Goal: Information Seeking & Learning: Learn about a topic

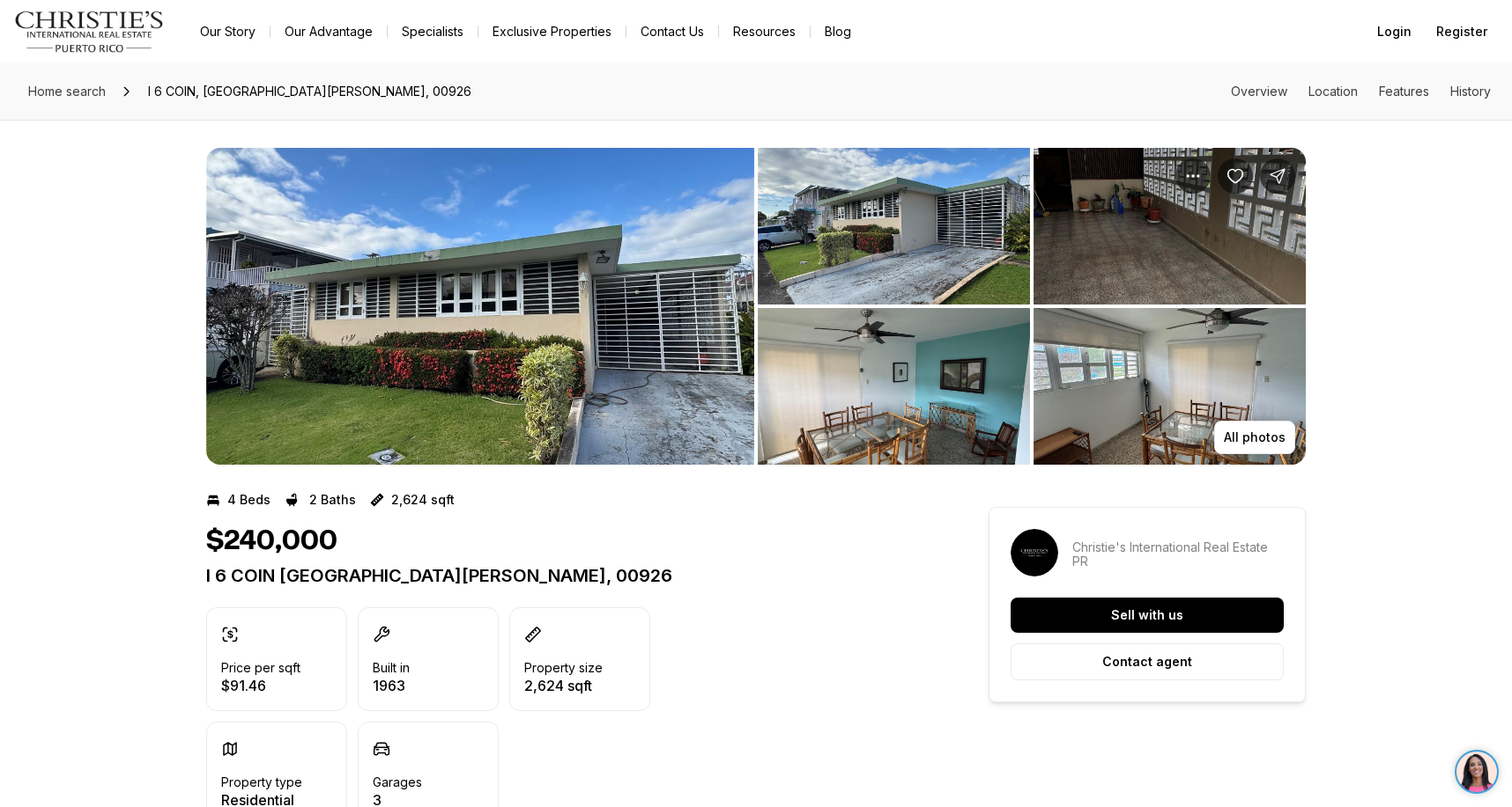
click at [904, 233] on img "View image gallery" at bounding box center [893, 227] width 272 height 157
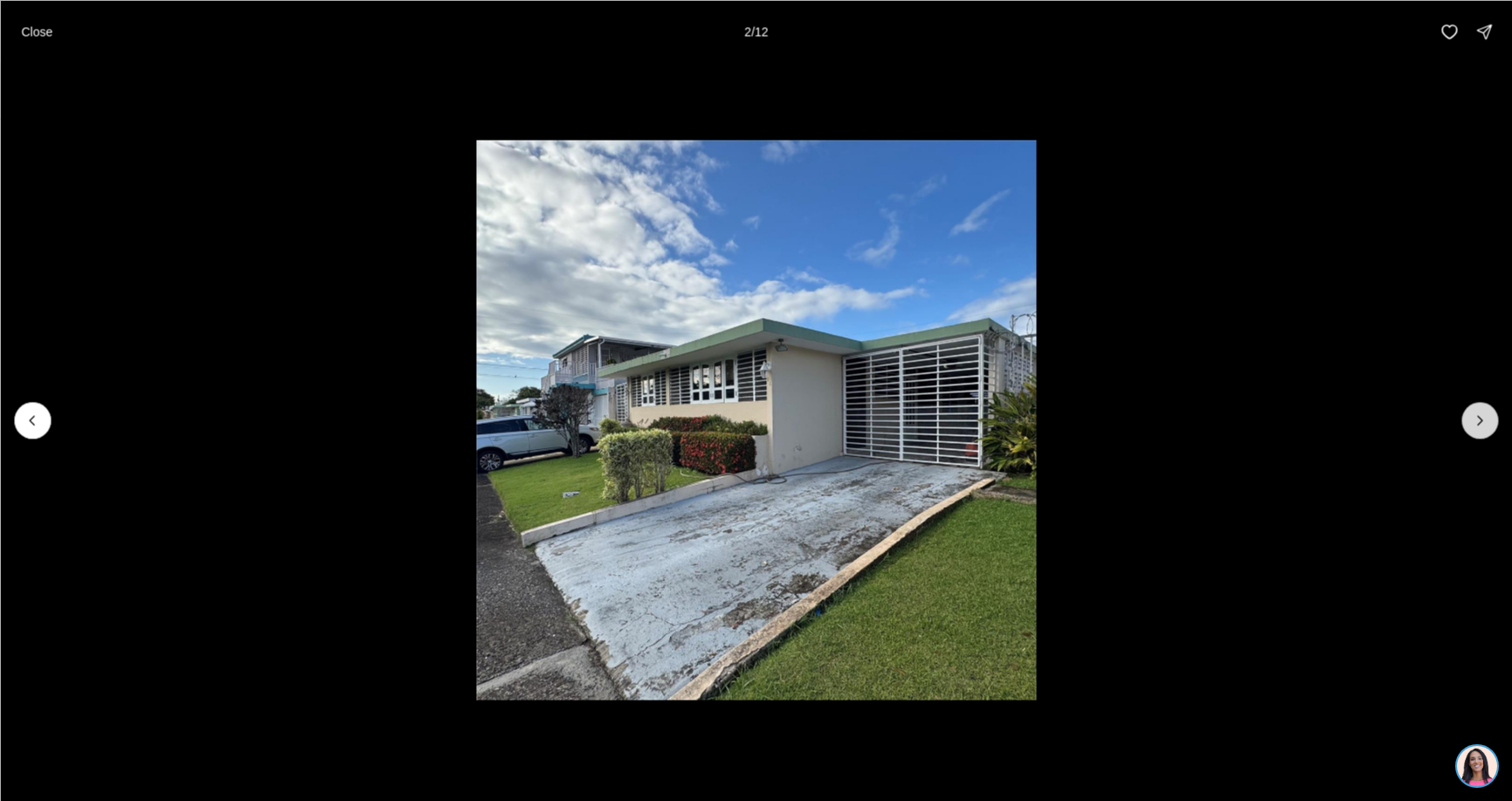
click at [1498, 413] on button "Next slide" at bounding box center [1480, 420] width 37 height 37
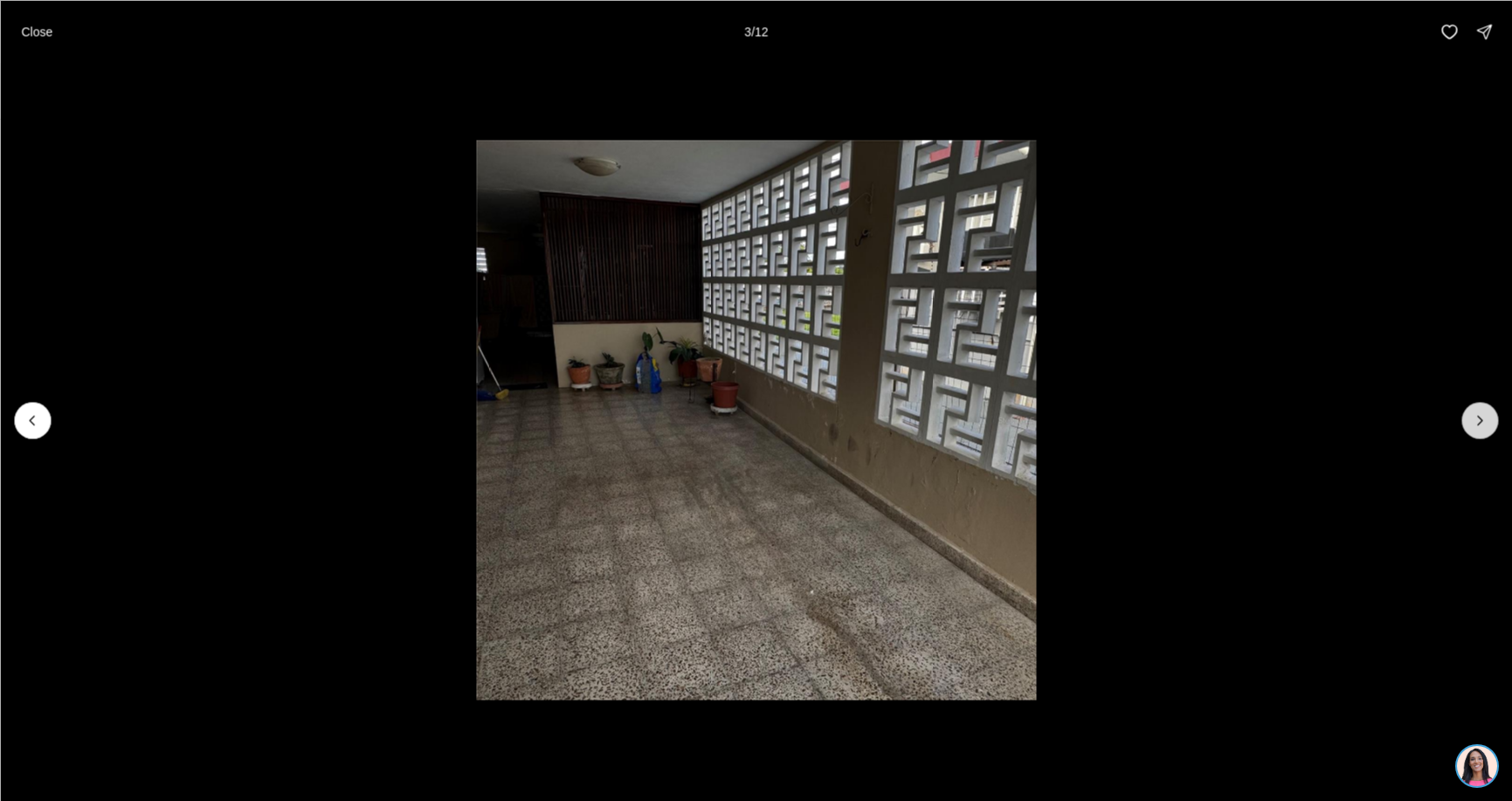
click at [1498, 413] on button "Next slide" at bounding box center [1480, 420] width 37 height 37
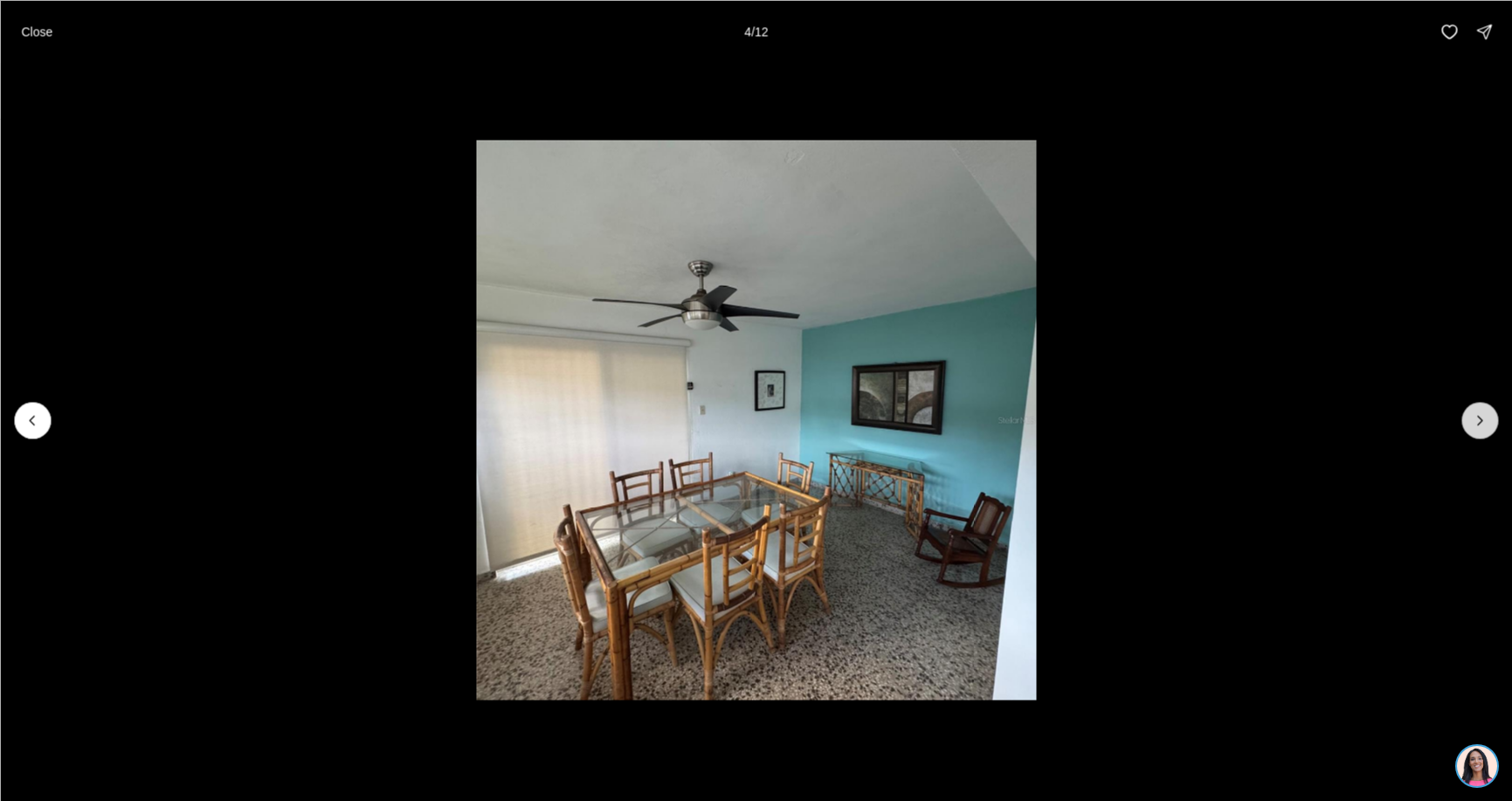
click at [1498, 413] on button "Next slide" at bounding box center [1480, 420] width 37 height 37
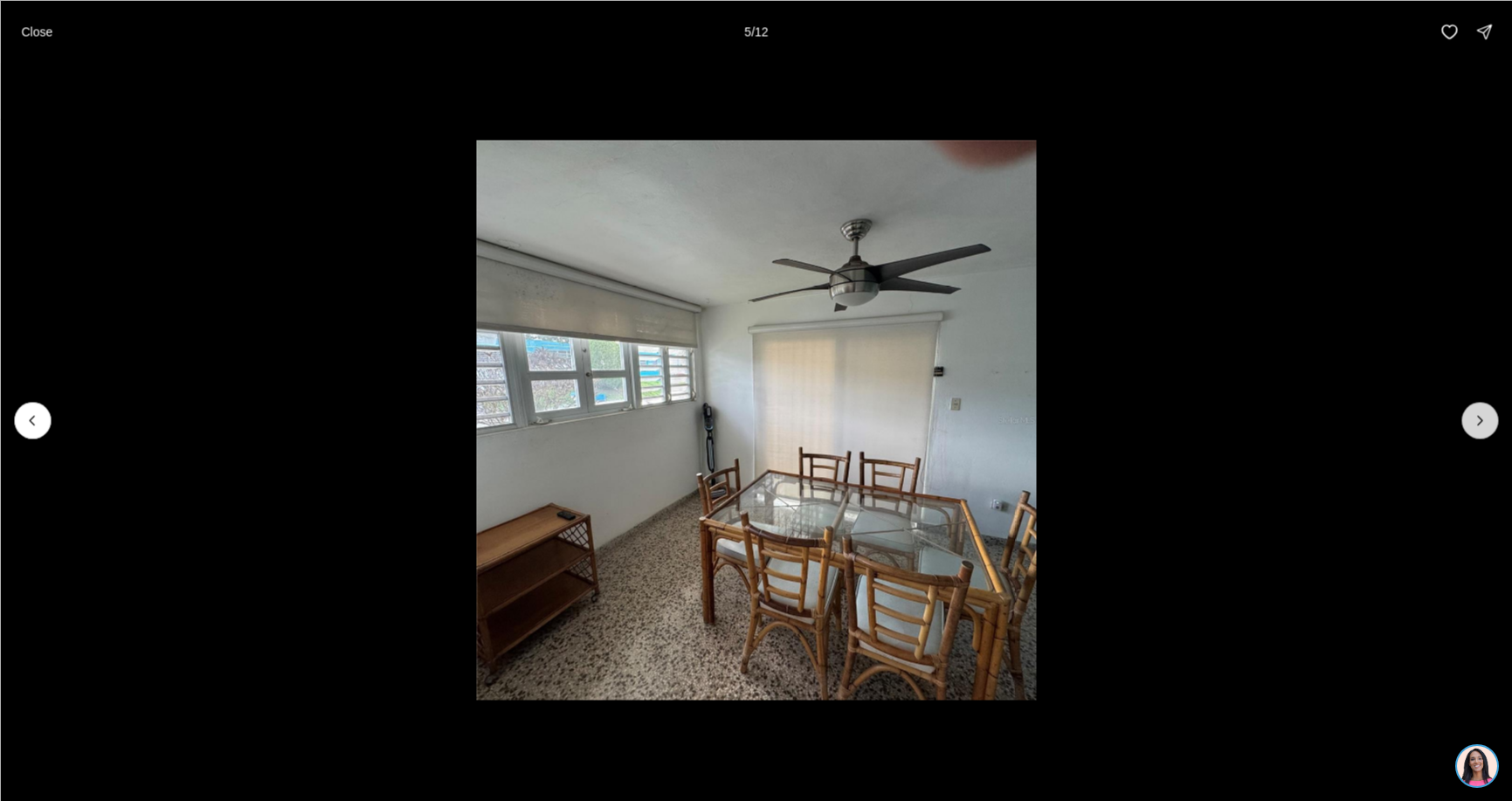
click at [1498, 413] on button "Next slide" at bounding box center [1480, 420] width 37 height 37
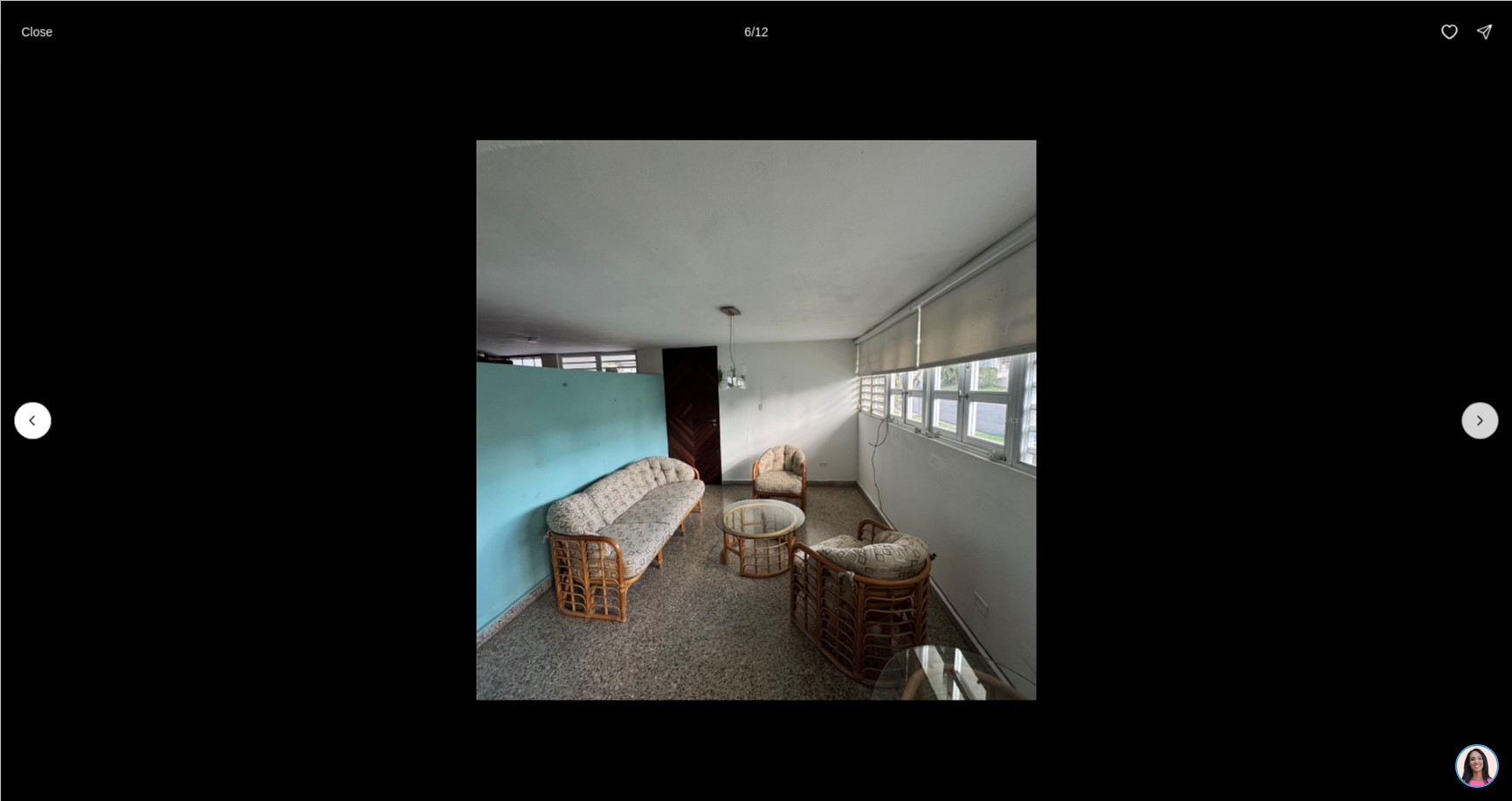
click at [1498, 413] on button "Next slide" at bounding box center [1480, 420] width 37 height 37
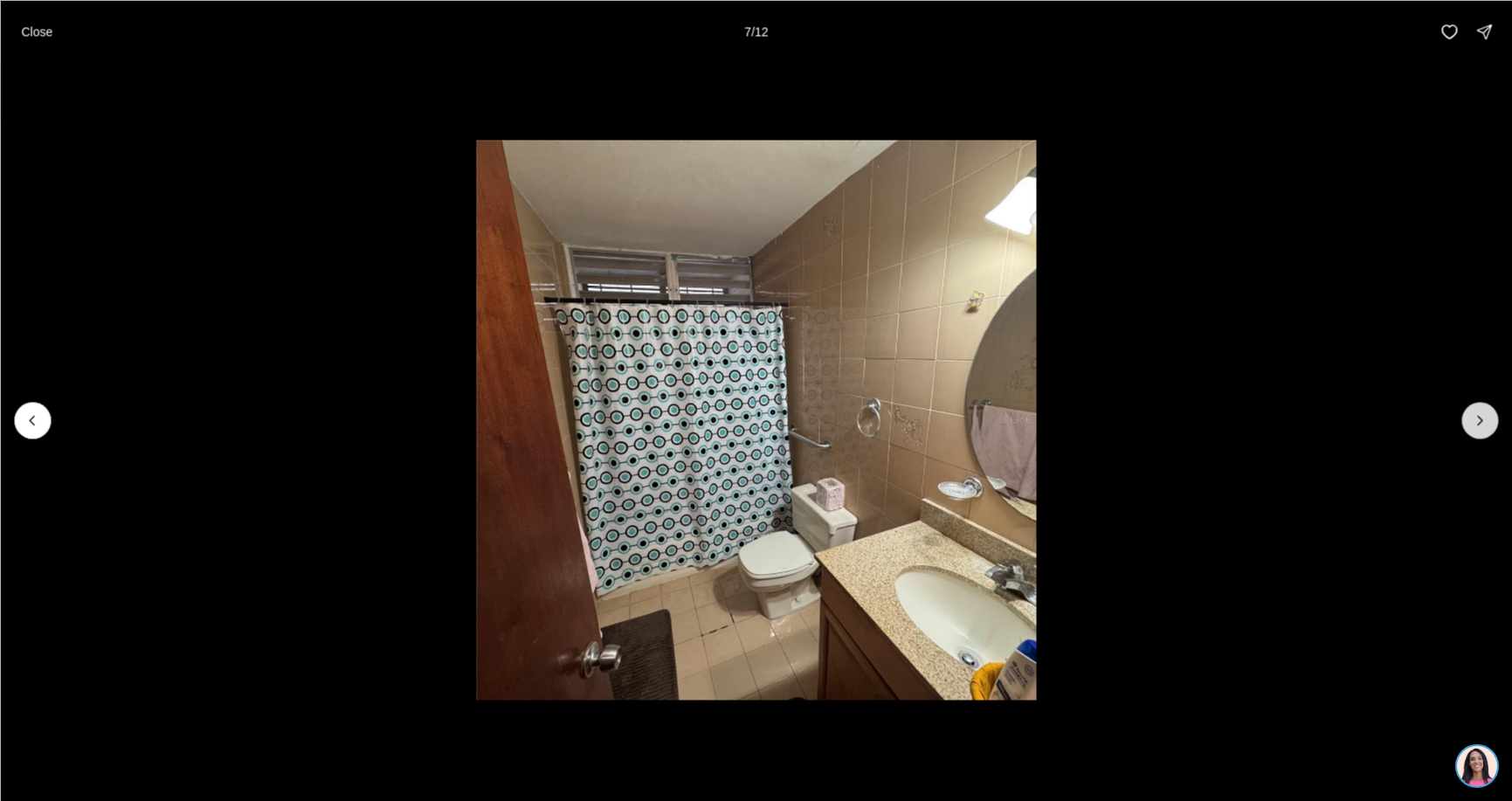
click at [1498, 413] on button "Next slide" at bounding box center [1480, 420] width 37 height 37
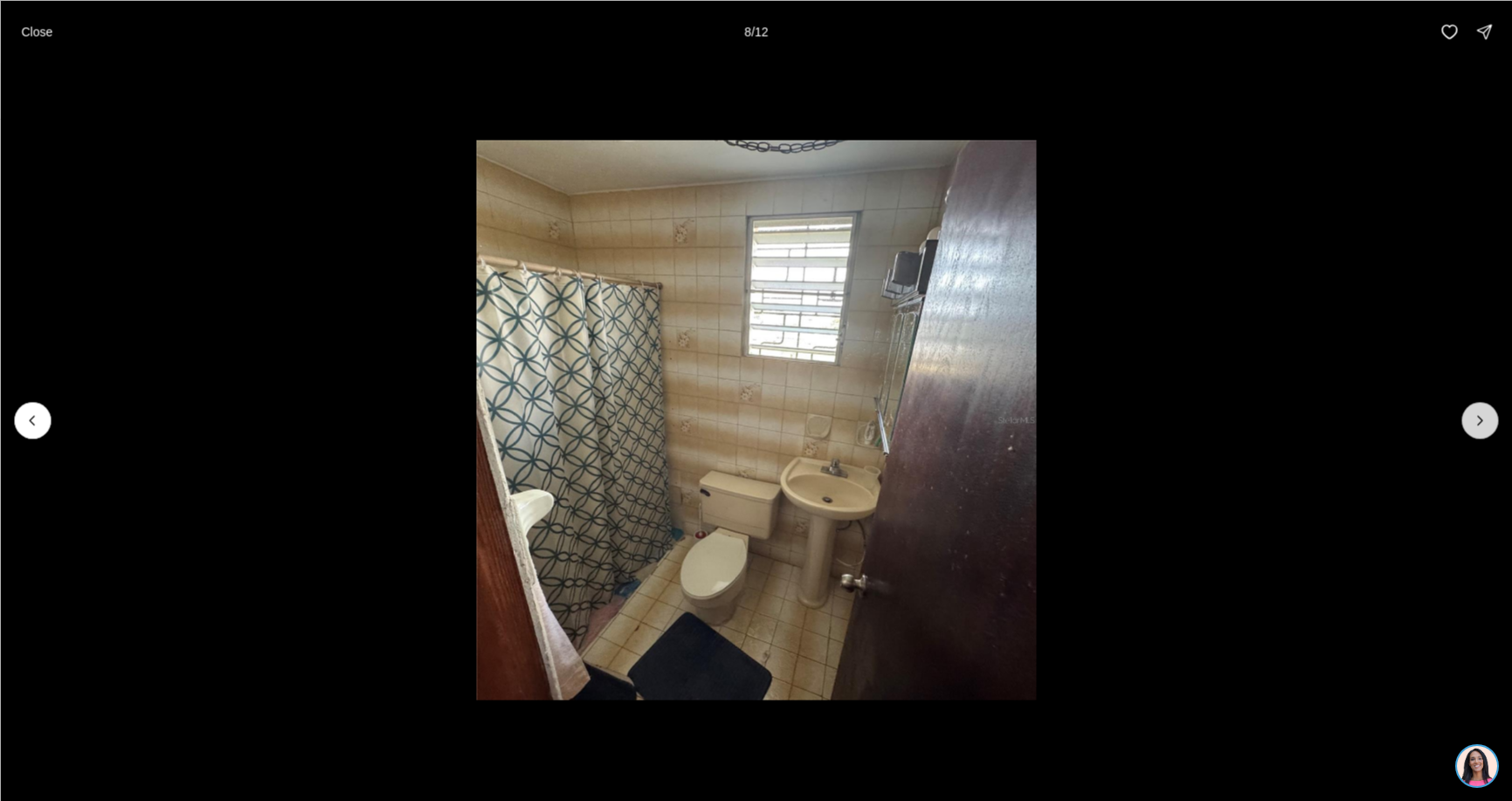
click at [1498, 413] on button "Next slide" at bounding box center [1480, 420] width 37 height 37
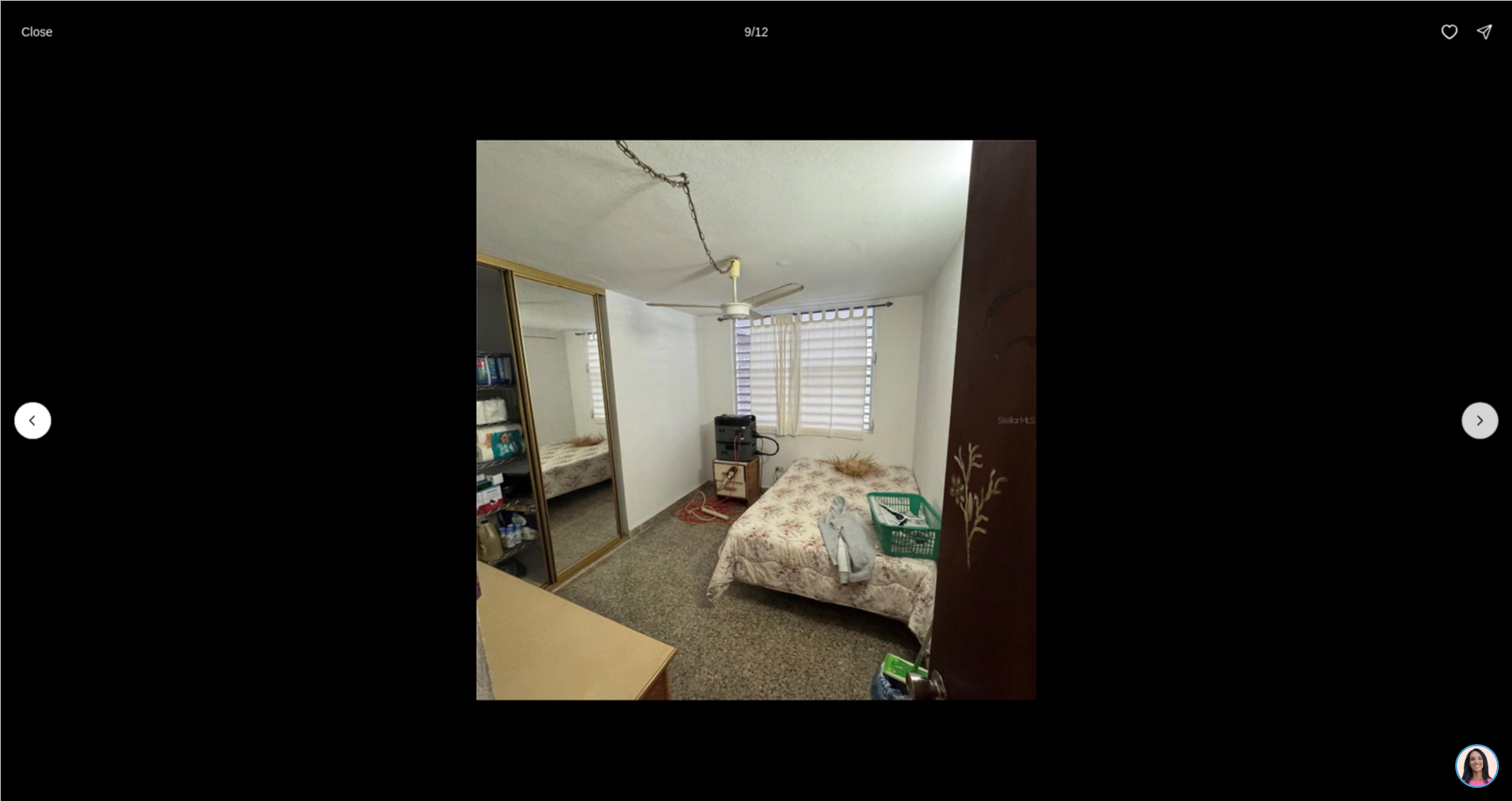
click at [1498, 413] on button "Next slide" at bounding box center [1480, 420] width 37 height 37
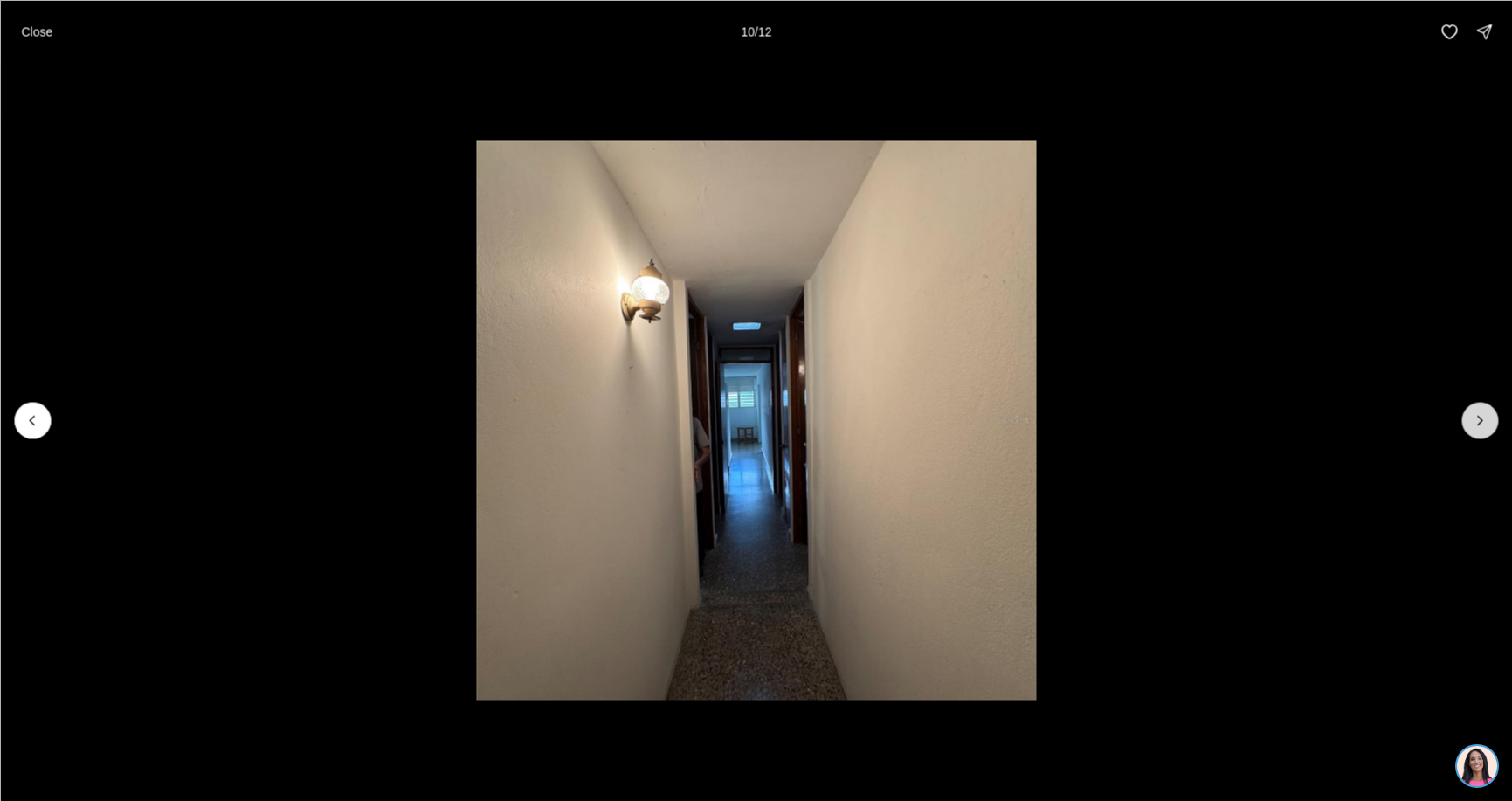
click at [1498, 413] on button "Next slide" at bounding box center [1480, 420] width 37 height 37
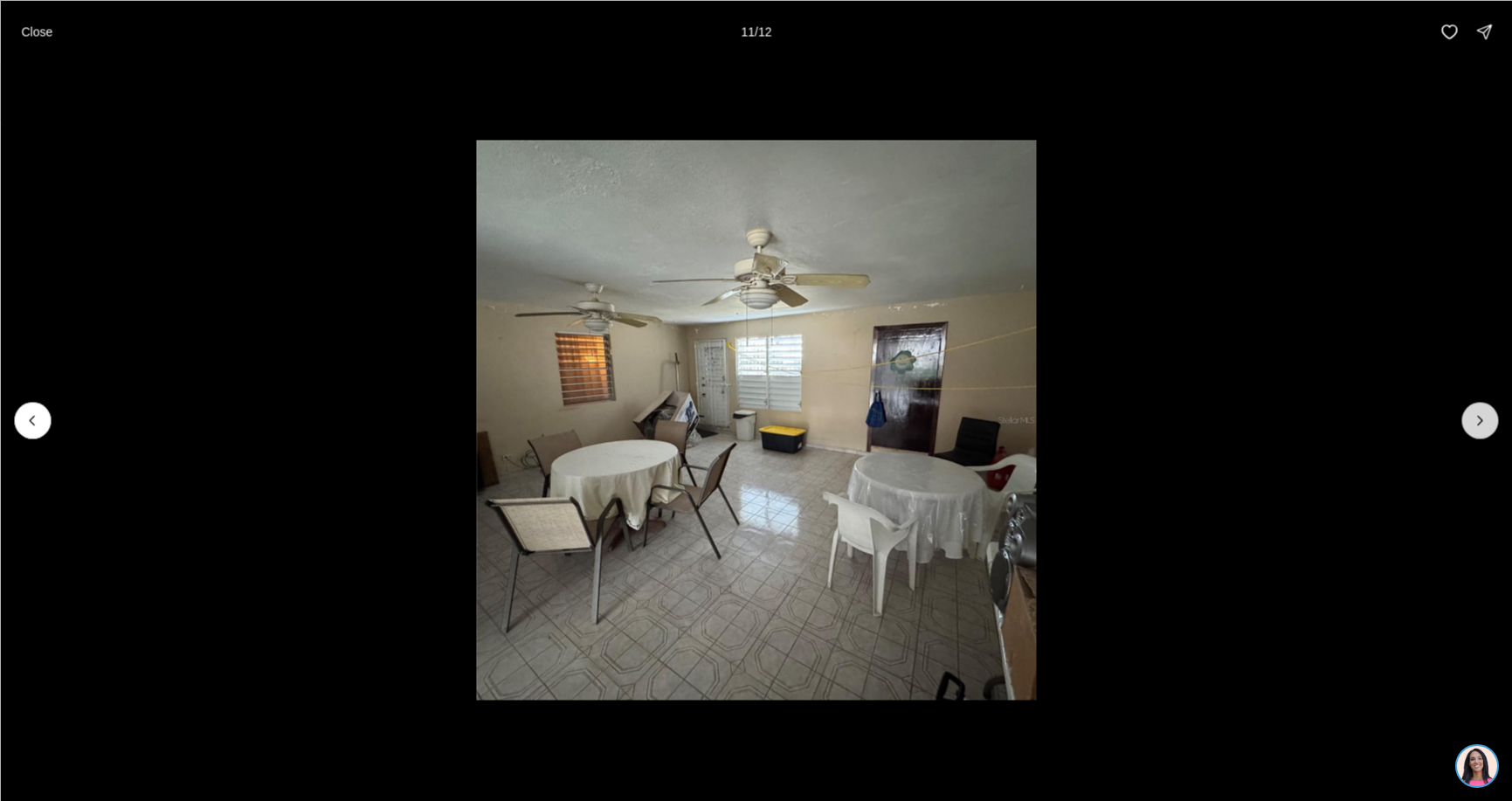
click at [1498, 413] on button "Next slide" at bounding box center [1480, 420] width 37 height 37
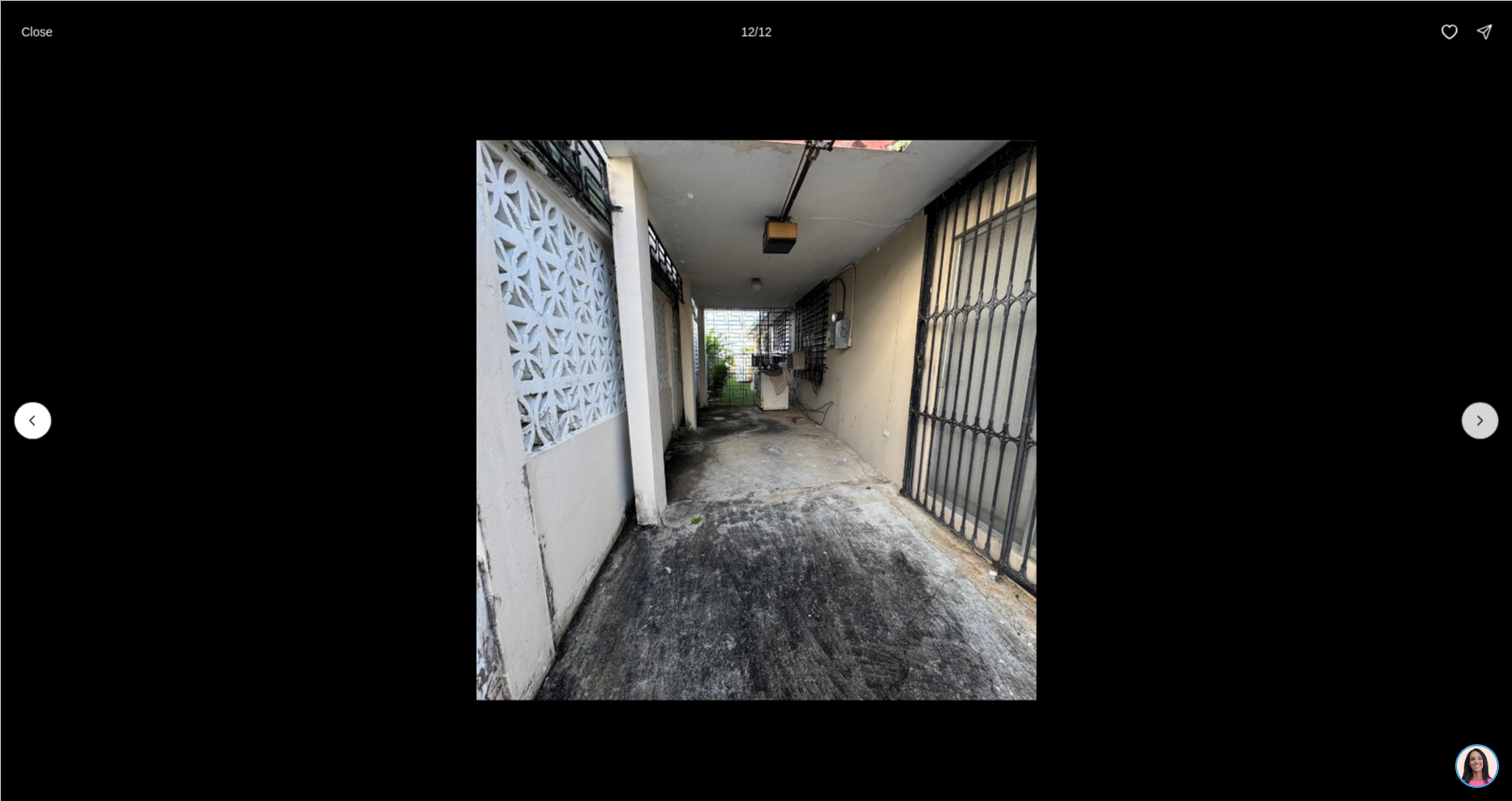
click at [1498, 413] on div at bounding box center [1480, 420] width 37 height 37
click at [1469, 409] on div at bounding box center [1480, 420] width 37 height 37
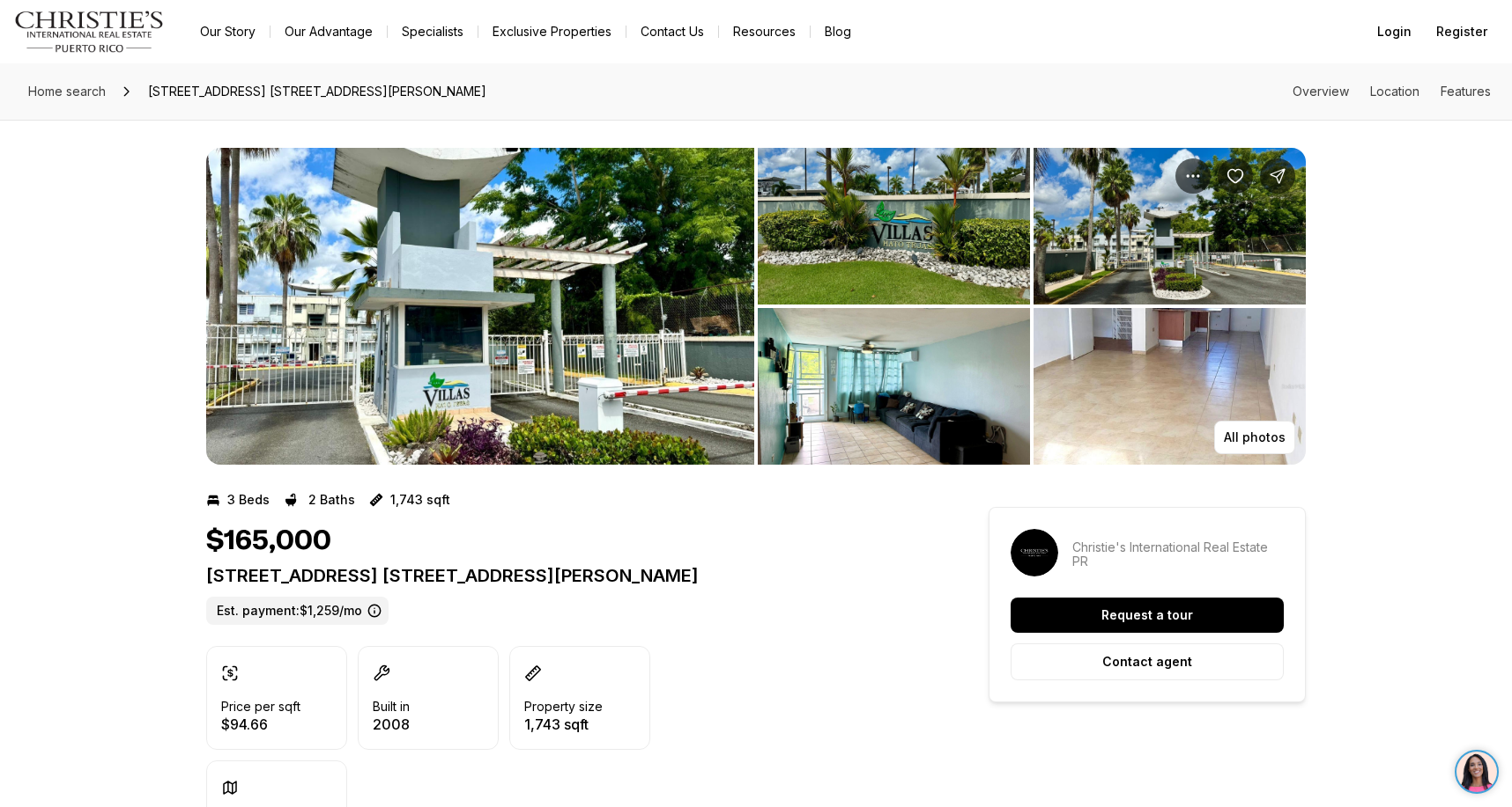
click at [385, 382] on img "View image gallery" at bounding box center [480, 306] width 548 height 317
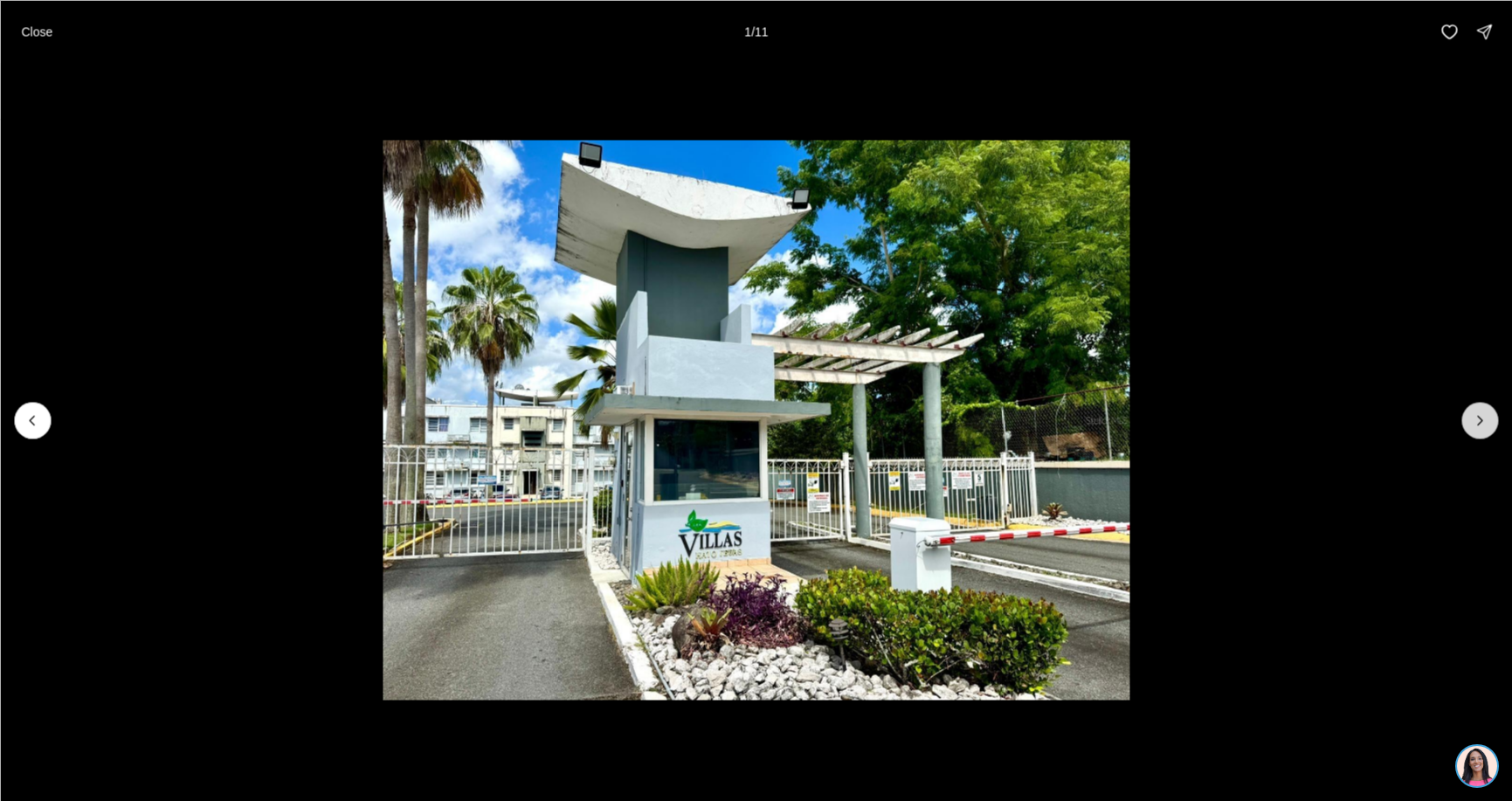
click at [1484, 418] on icon "Next slide" at bounding box center [1481, 420] width 18 height 18
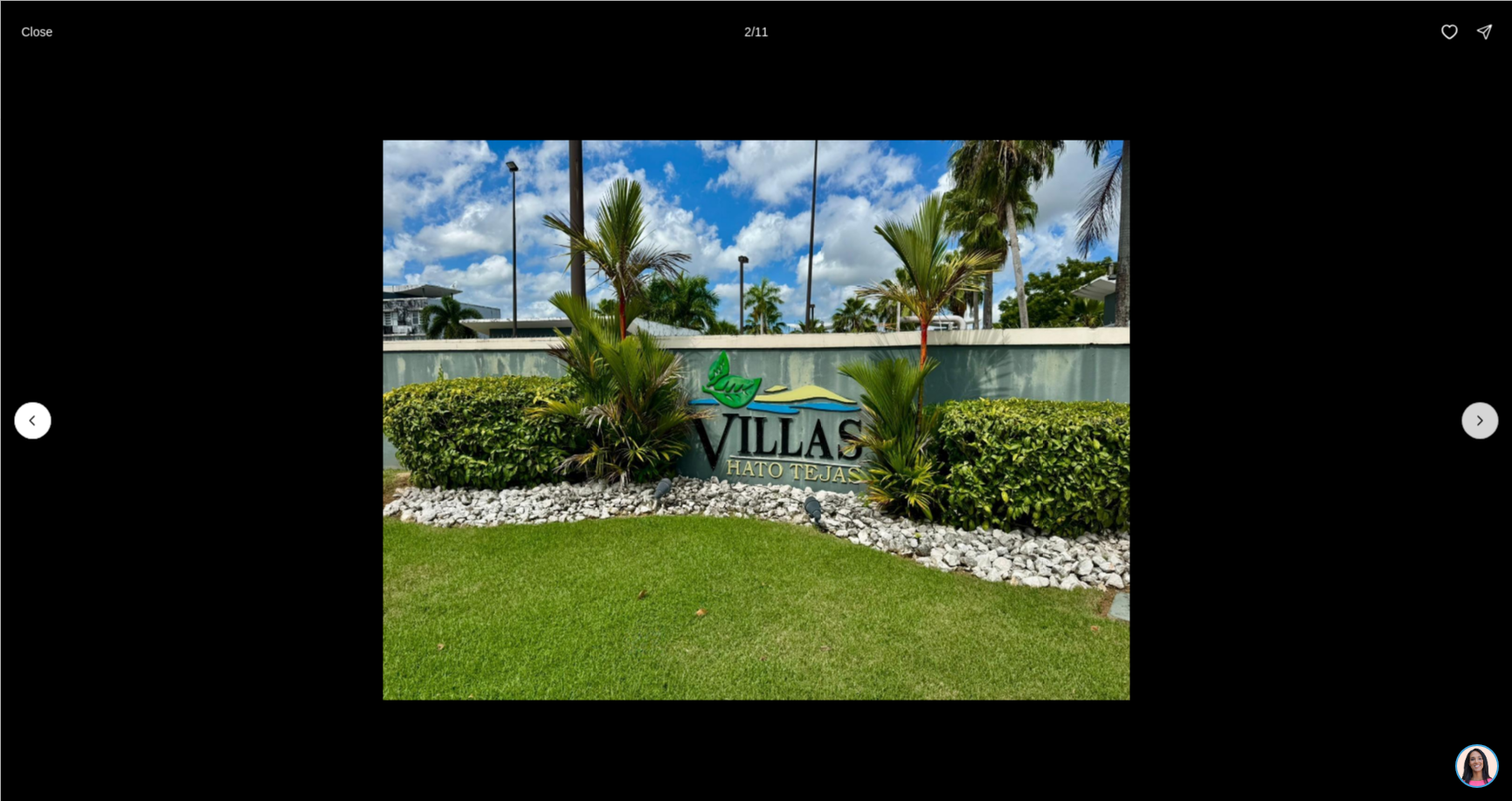
click at [1484, 418] on icon "Next slide" at bounding box center [1481, 420] width 18 height 18
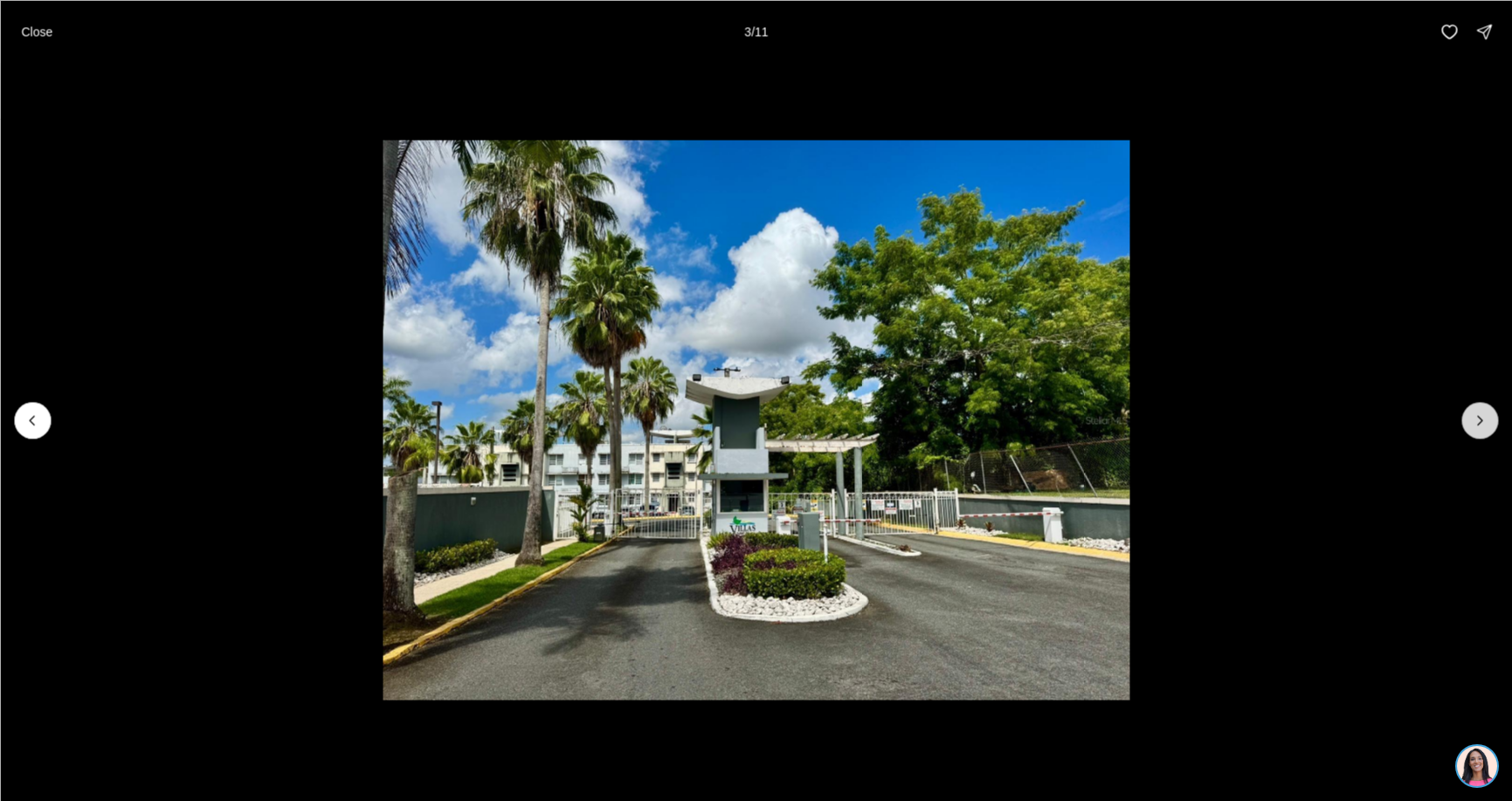
click at [1484, 418] on icon "Next slide" at bounding box center [1481, 420] width 18 height 18
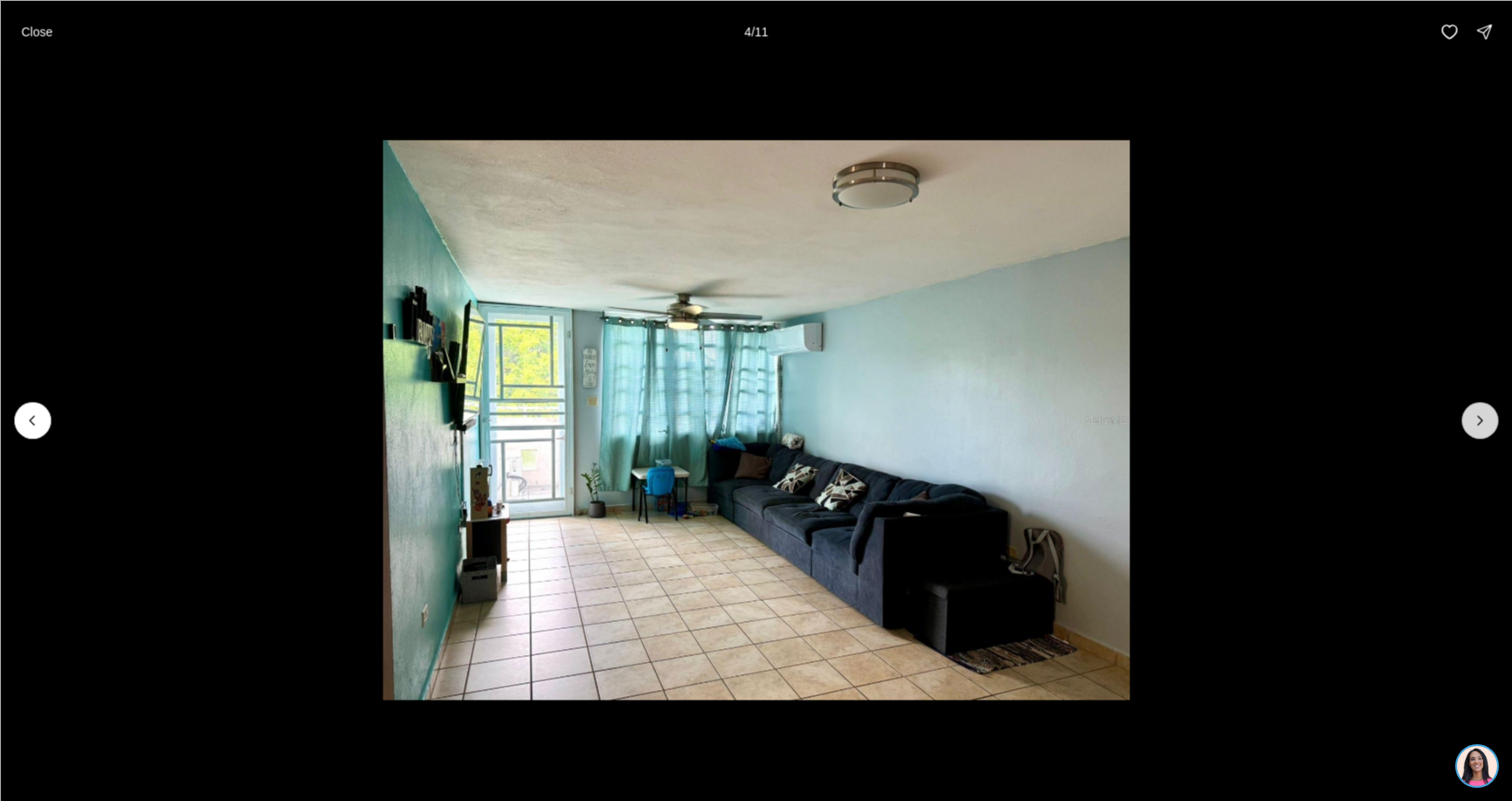
click at [1484, 418] on icon "Next slide" at bounding box center [1481, 420] width 18 height 18
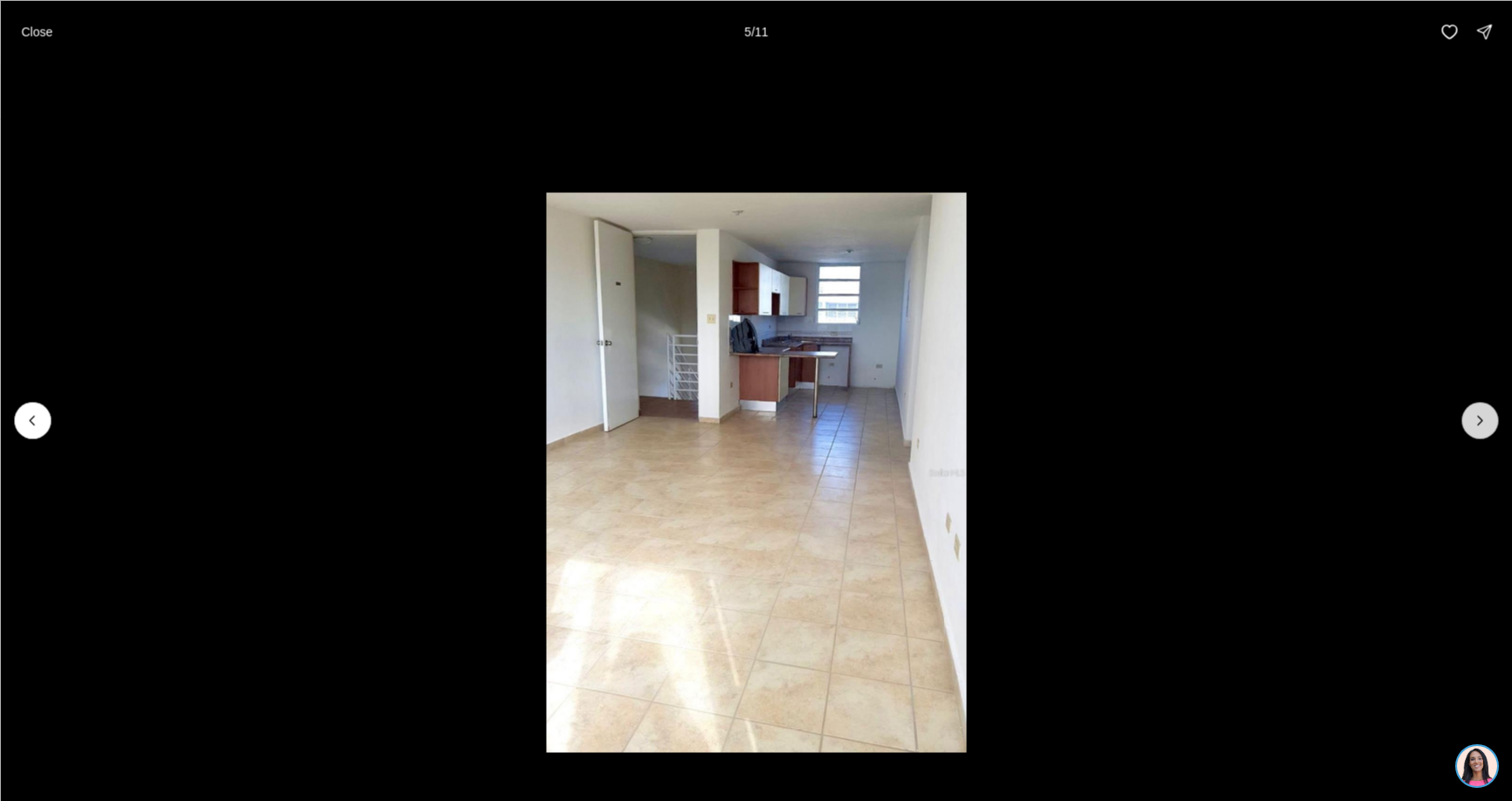
click at [1484, 418] on icon "Next slide" at bounding box center [1481, 420] width 18 height 18
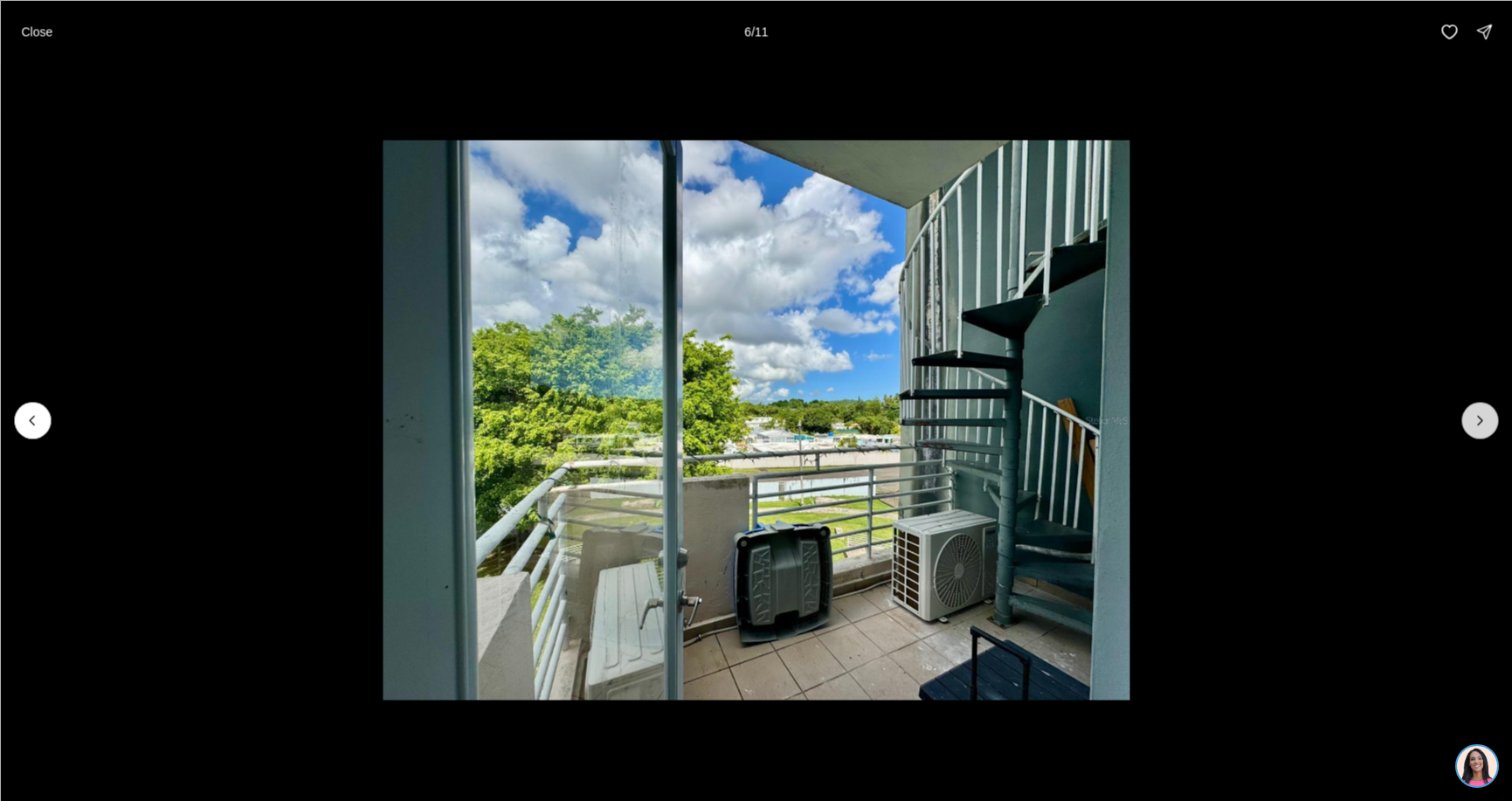
click at [1484, 418] on icon "Next slide" at bounding box center [1481, 420] width 18 height 18
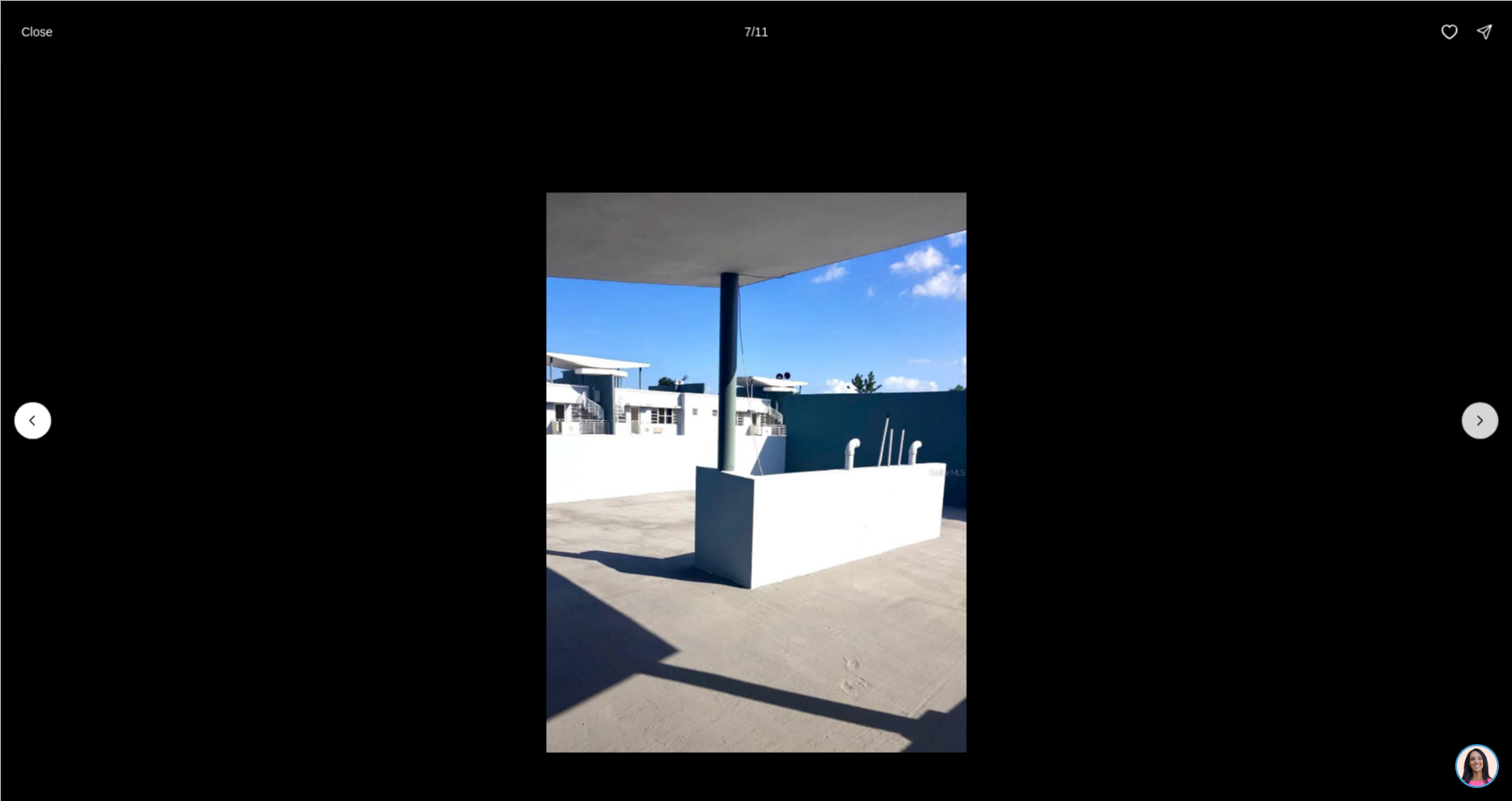
click at [1484, 418] on icon "Next slide" at bounding box center [1481, 420] width 18 height 18
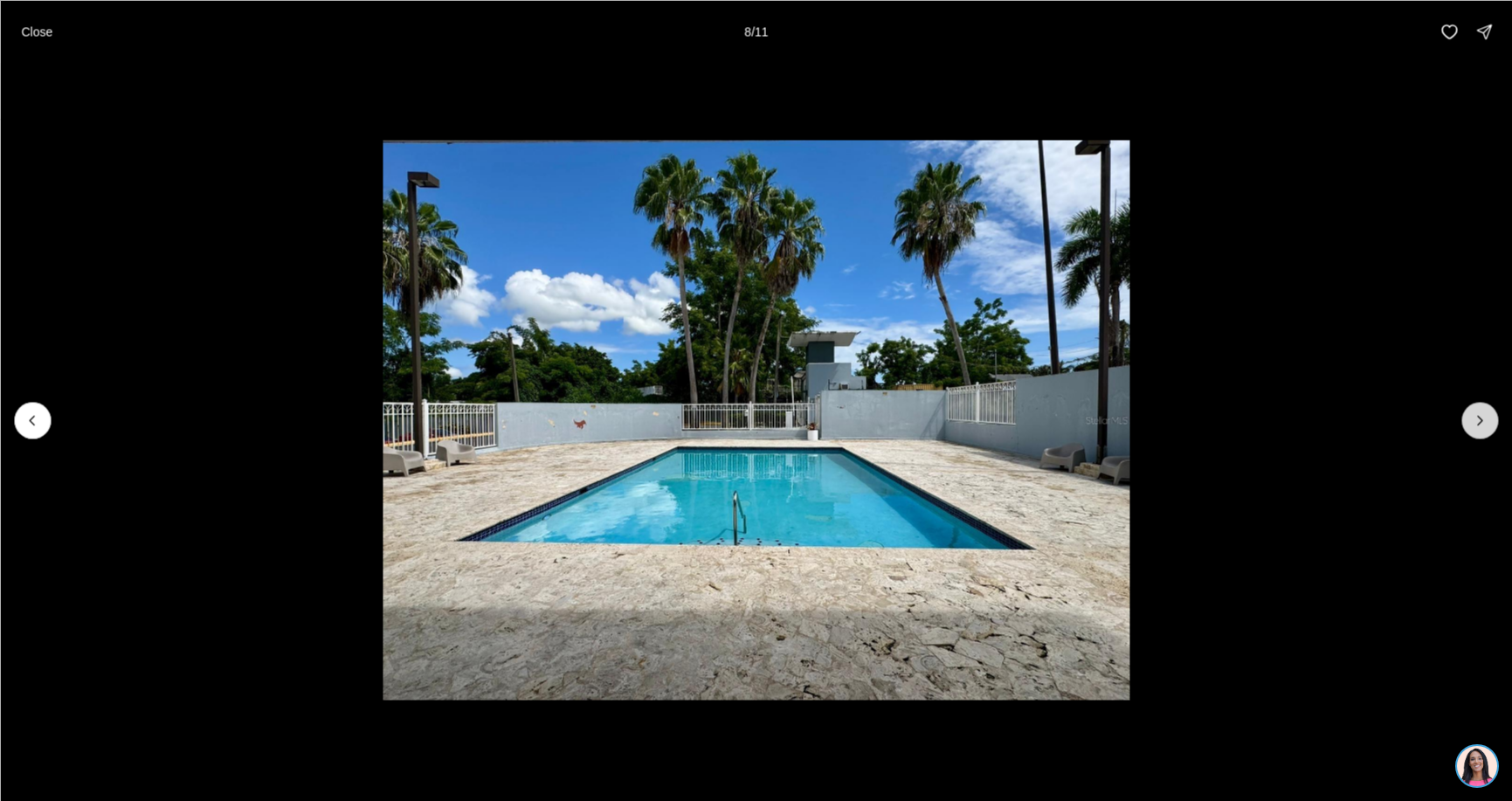
click at [1484, 418] on icon "Next slide" at bounding box center [1481, 420] width 18 height 18
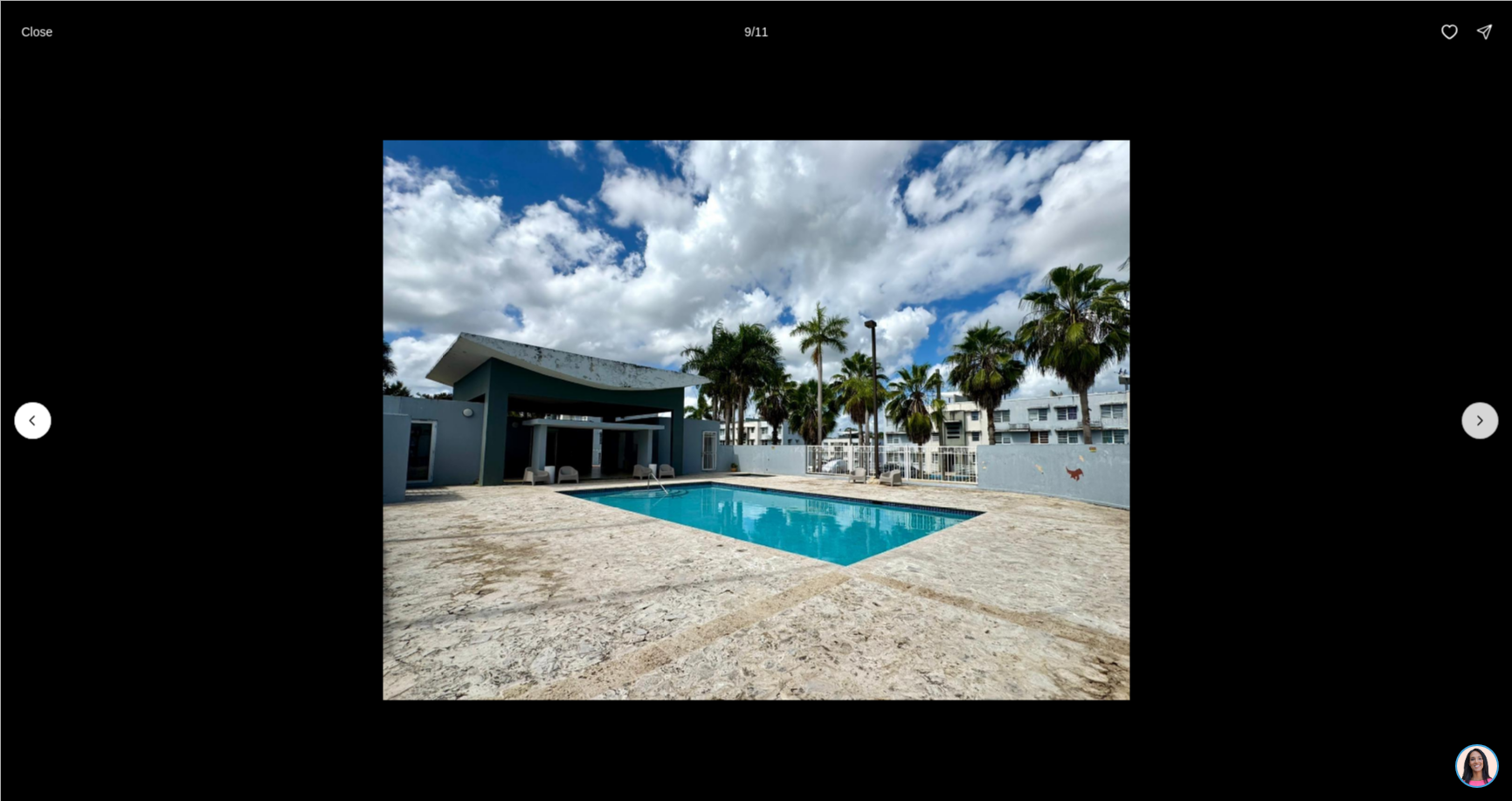
click at [1484, 418] on icon "Next slide" at bounding box center [1481, 420] width 18 height 18
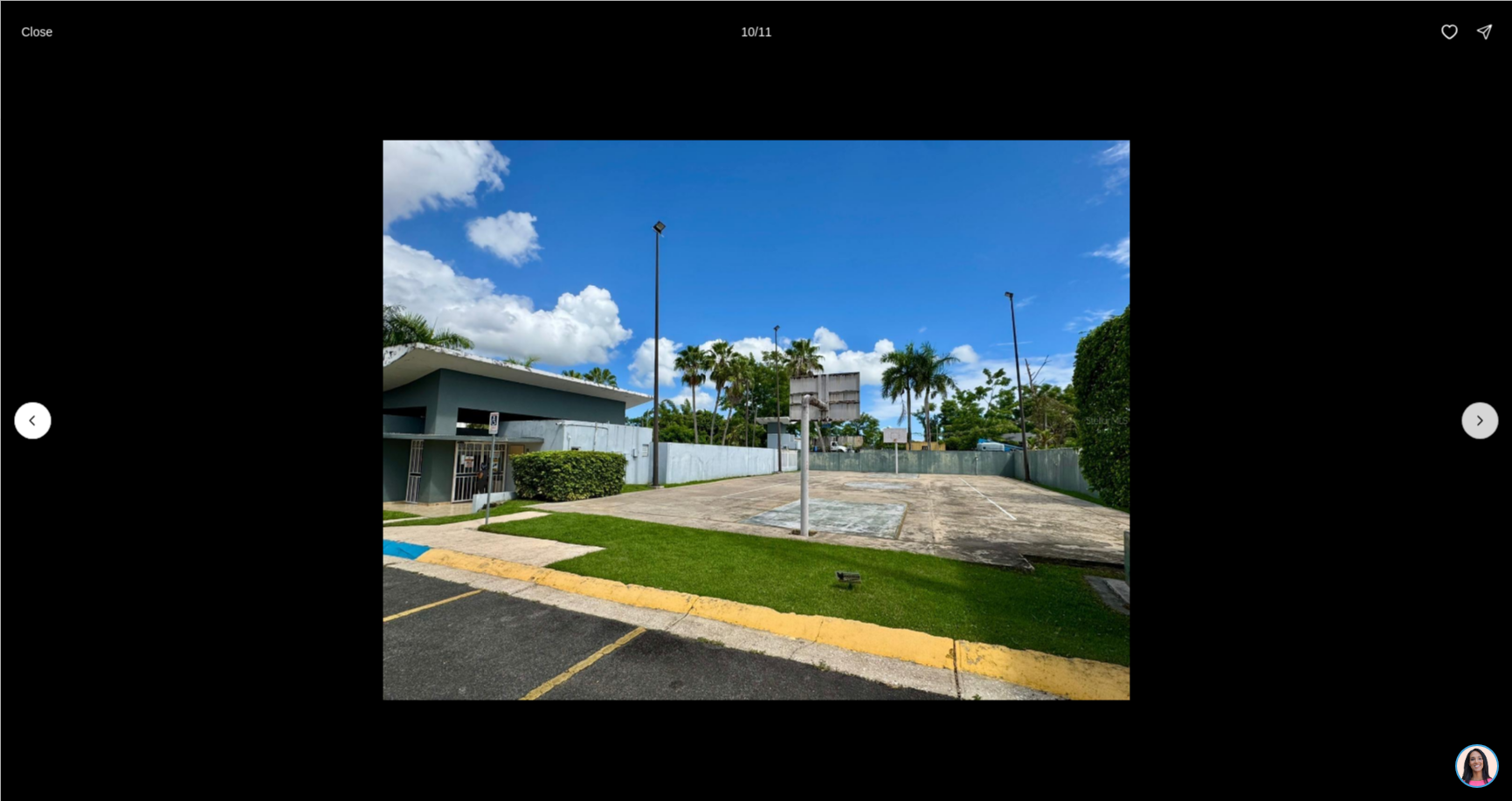
click at [1484, 418] on icon "Next slide" at bounding box center [1481, 420] width 18 height 18
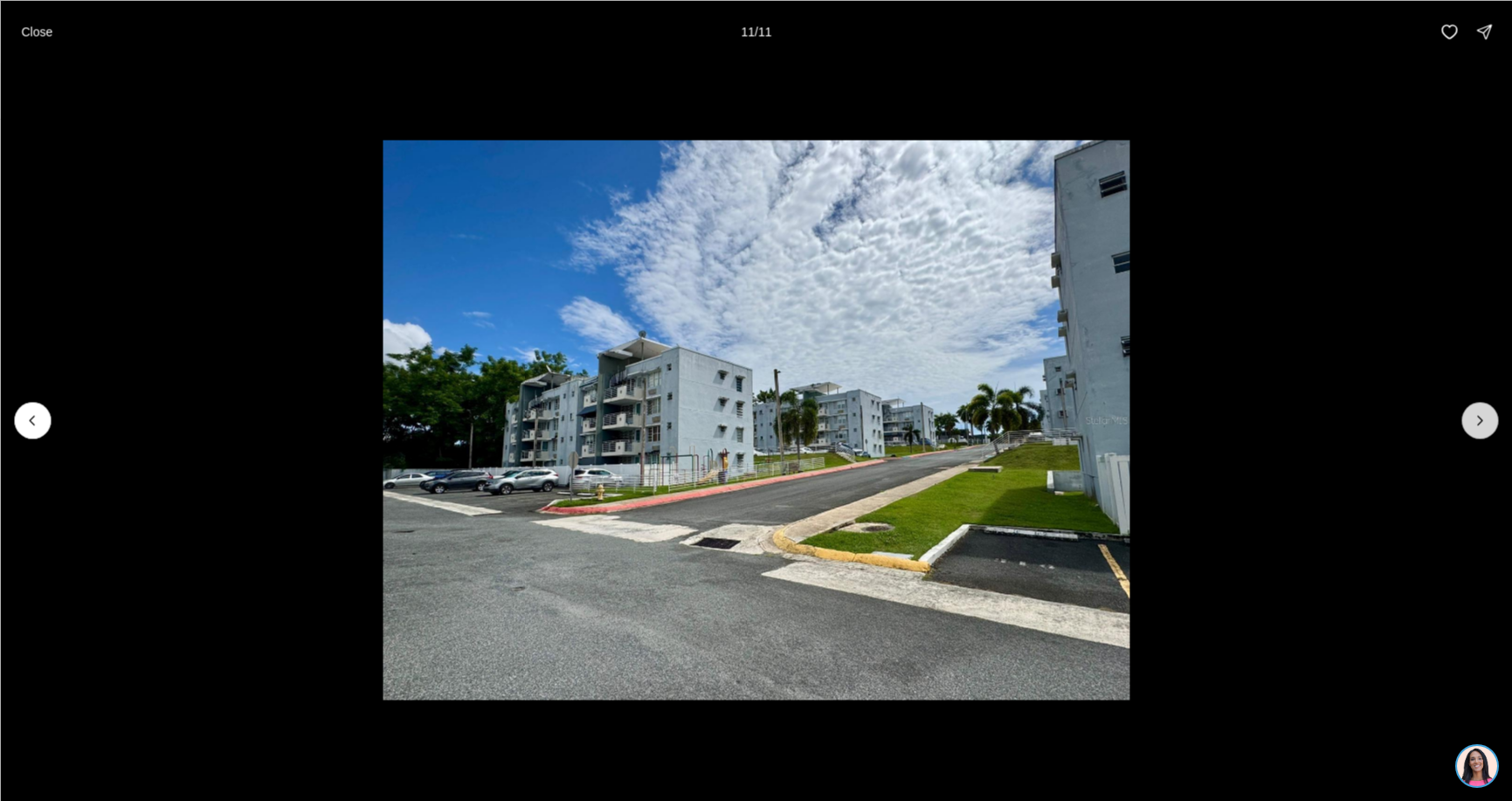
click at [1484, 418] on div at bounding box center [1480, 420] width 37 height 37
click at [1467, 422] on div at bounding box center [1480, 420] width 37 height 37
